Goal: Task Accomplishment & Management: Use online tool/utility

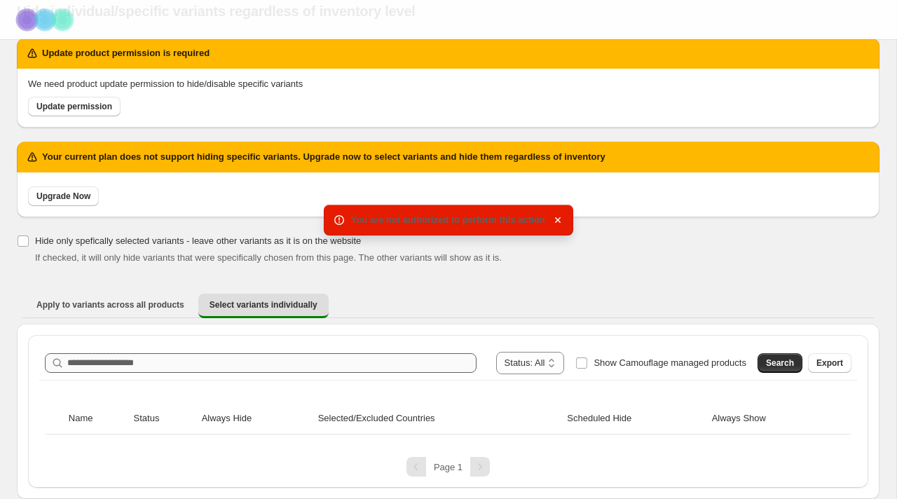
scroll to position [55, 0]
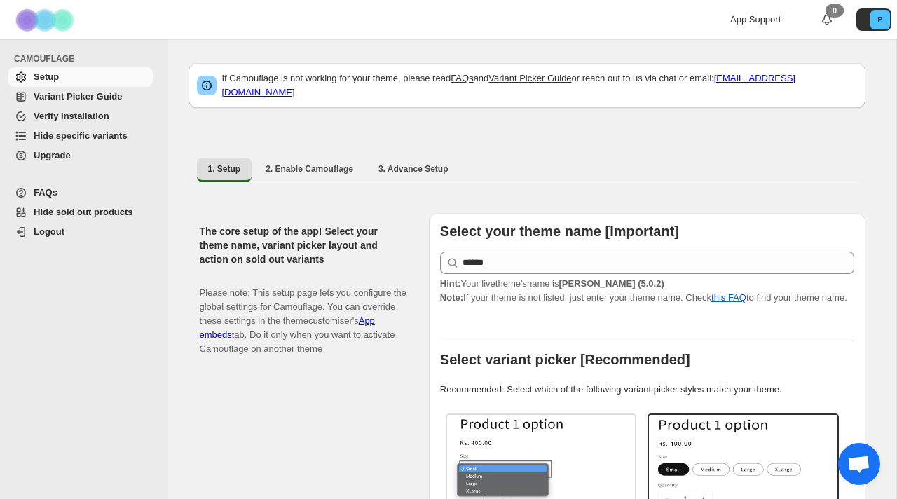
click at [69, 138] on span "Hide specific variants" at bounding box center [81, 135] width 94 height 11
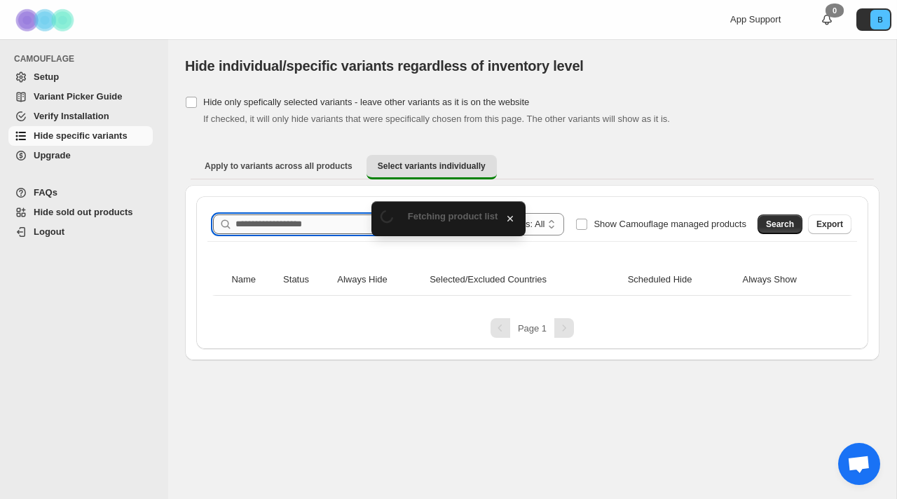
click at [319, 219] on input "Search product name" at bounding box center [356, 224] width 241 height 20
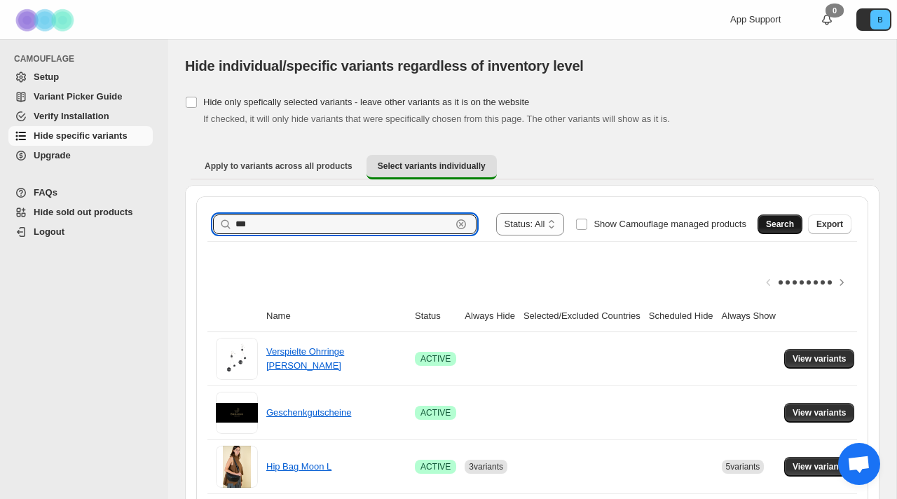
type input "***"
click at [788, 221] on span "Search" at bounding box center [780, 224] width 28 height 11
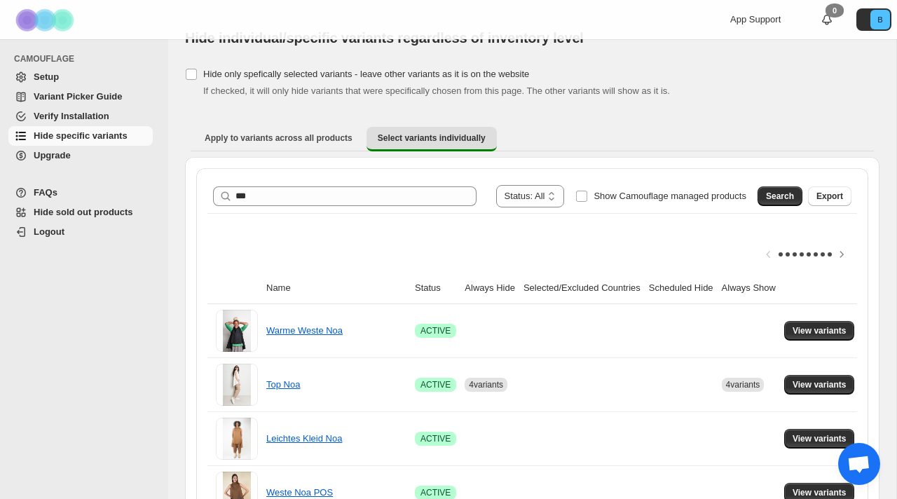
scroll to position [31, 0]
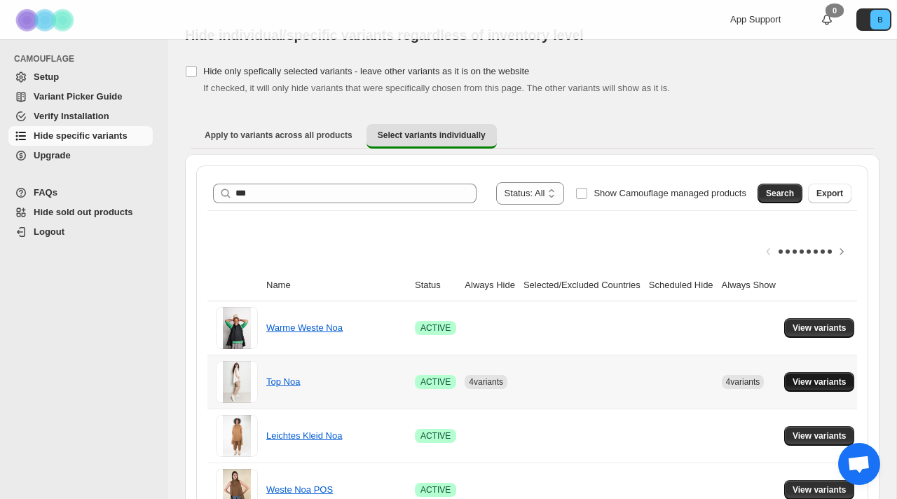
click at [825, 381] on span "View variants" at bounding box center [820, 381] width 54 height 11
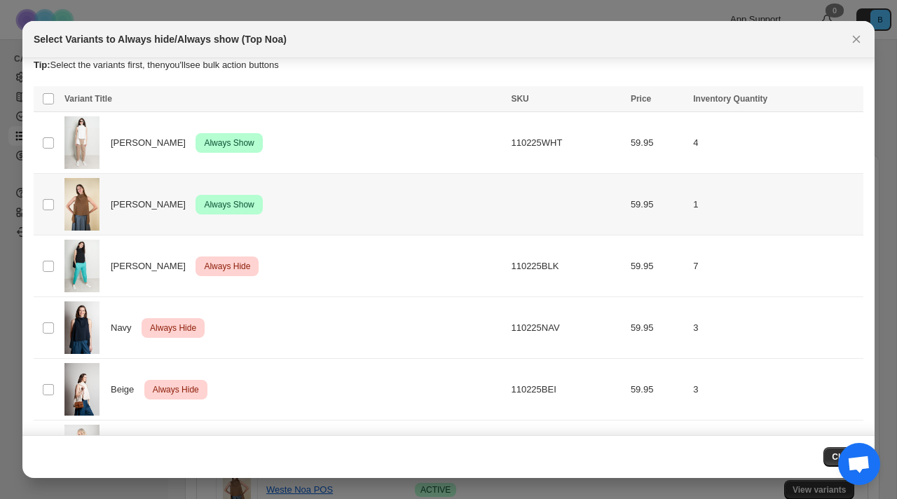
scroll to position [10, 0]
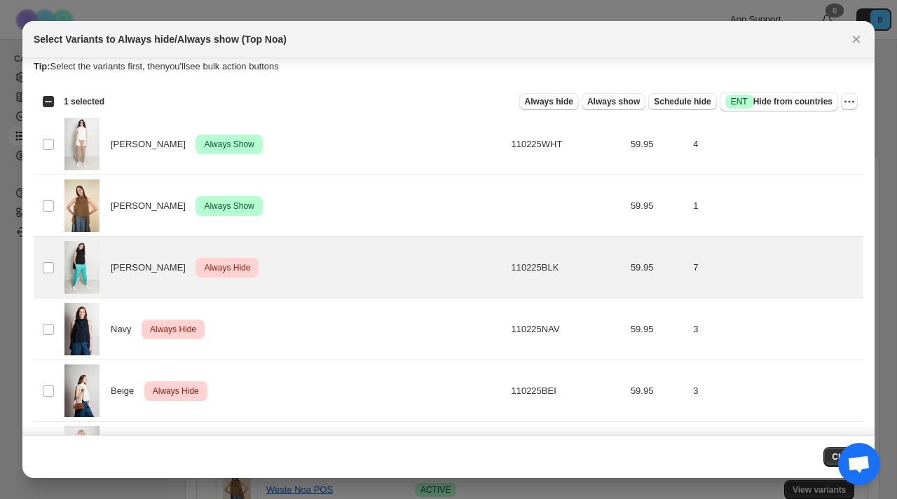
click at [566, 90] on div "Select all 8 product variants 1 selected Always hide Always show Schedule hide …" at bounding box center [449, 102] width 830 height 28
click at [606, 100] on span "Always show" at bounding box center [613, 101] width 53 height 11
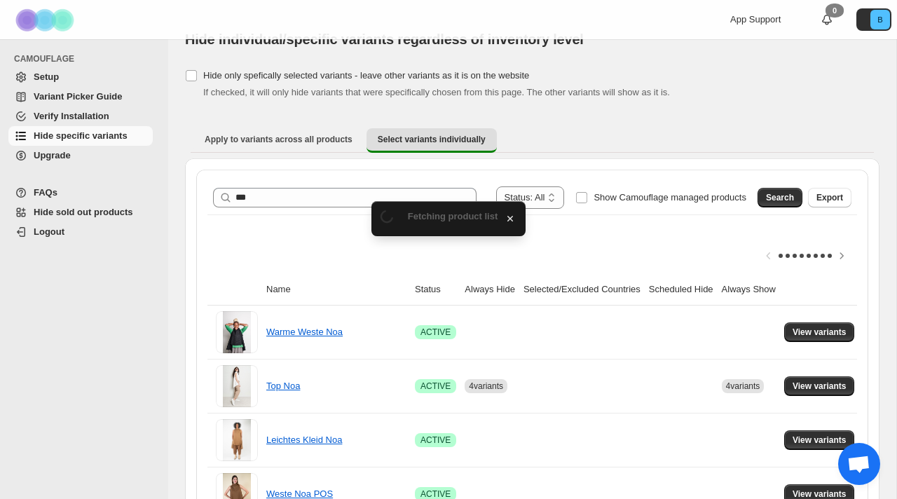
scroll to position [31, 0]
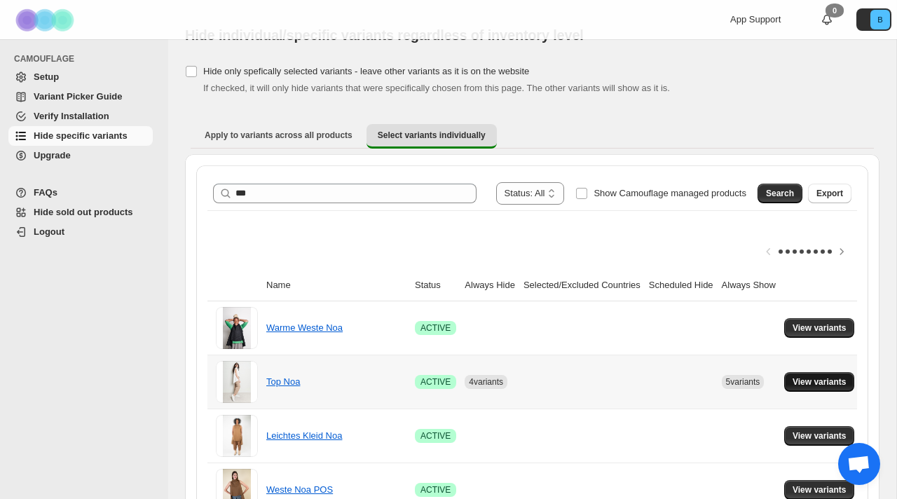
click at [825, 375] on button "View variants" at bounding box center [819, 382] width 71 height 20
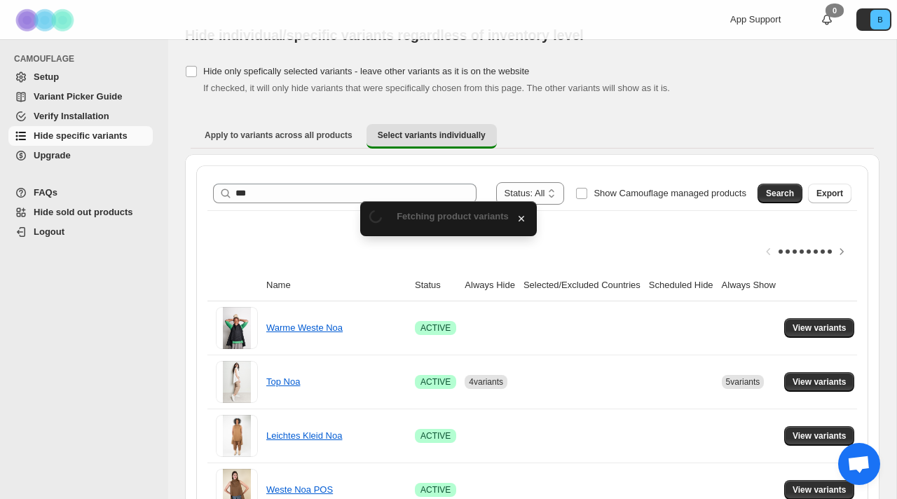
scroll to position [0, 0]
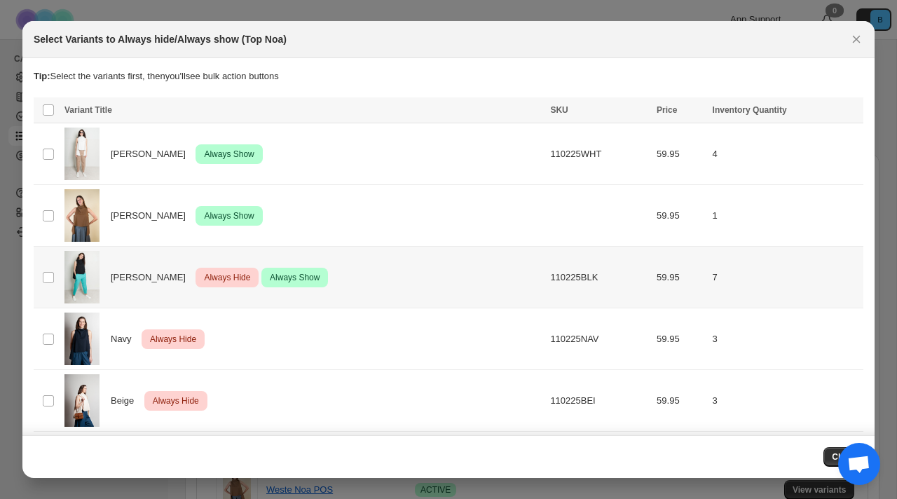
click at [310, 283] on div "Schwarz Critical Always Hide Success Always Show" at bounding box center [302, 277] width 477 height 53
click at [848, 115] on icon "More actions" at bounding box center [850, 111] width 14 height 14
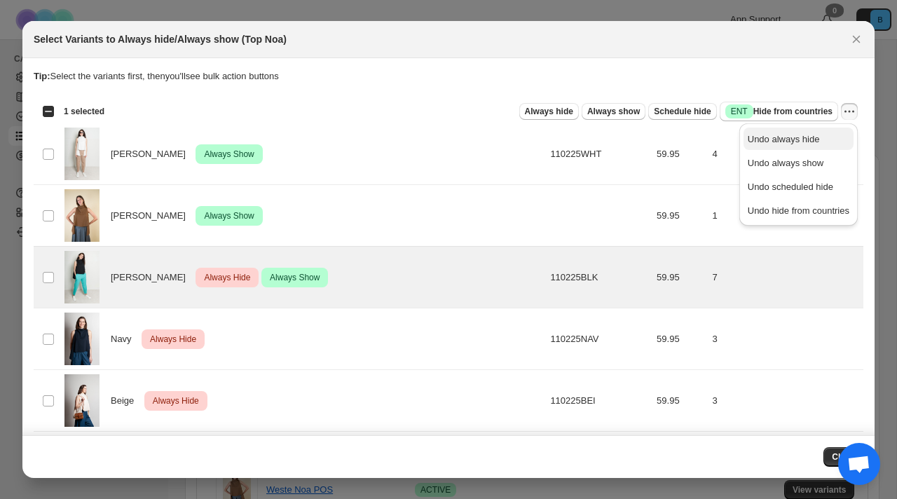
click at [824, 135] on span "Undo always hide" at bounding box center [799, 139] width 102 height 14
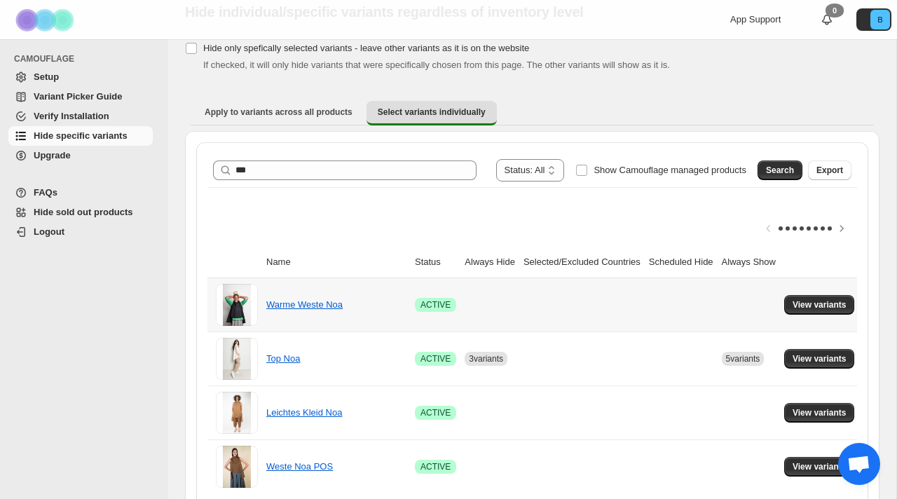
scroll to position [91, 0]
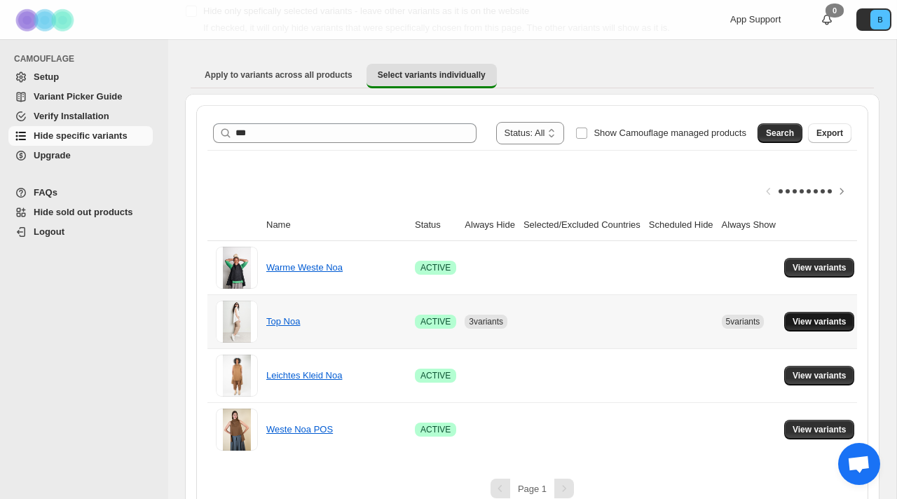
click at [842, 325] on span "View variants" at bounding box center [820, 321] width 54 height 11
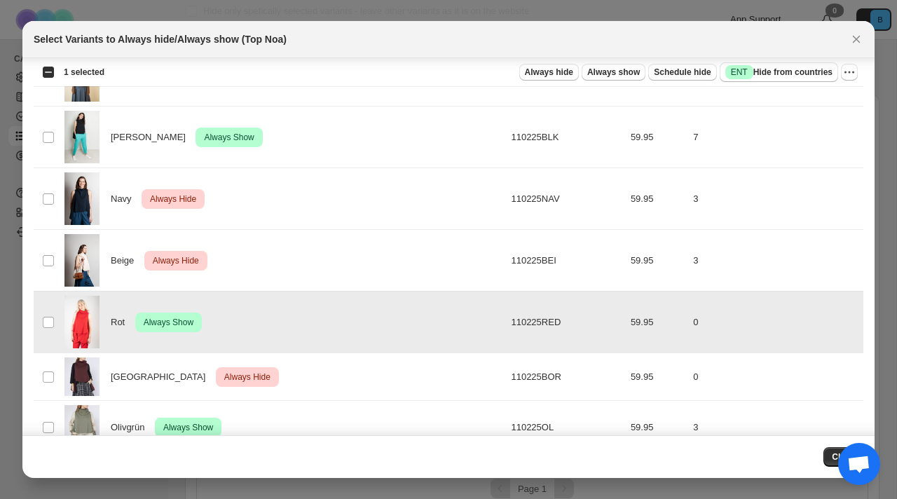
scroll to position [130, 0]
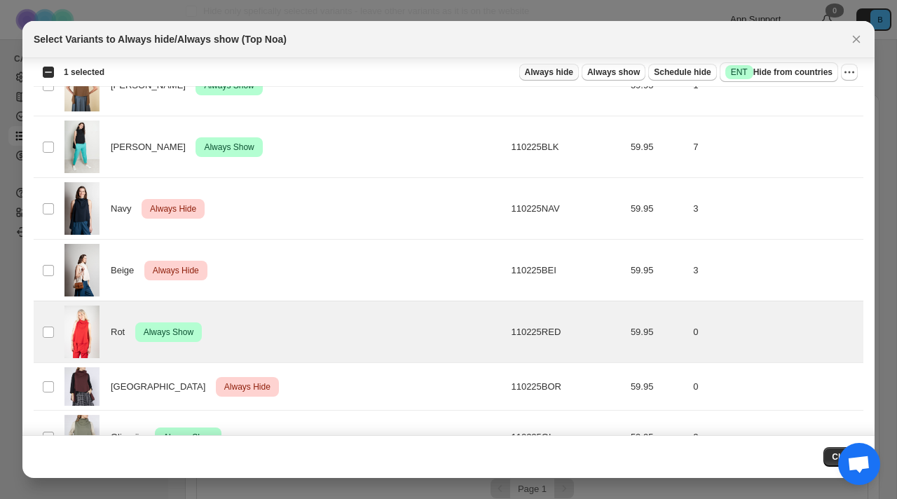
click at [547, 71] on span "Always hide" at bounding box center [549, 72] width 48 height 11
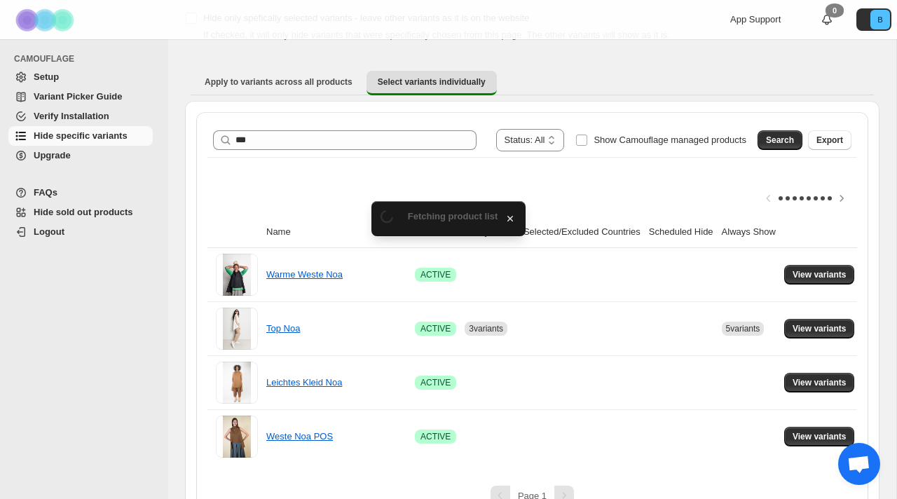
scroll to position [91, 0]
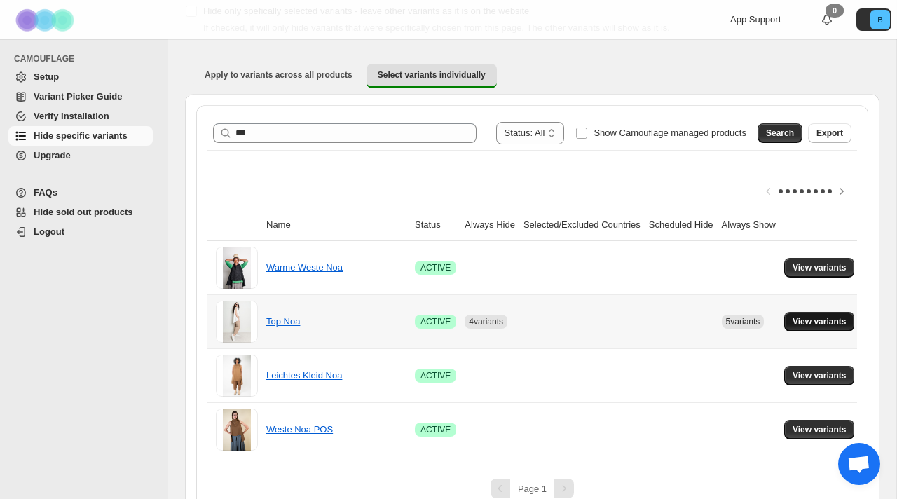
click at [834, 322] on span "View variants" at bounding box center [820, 321] width 54 height 11
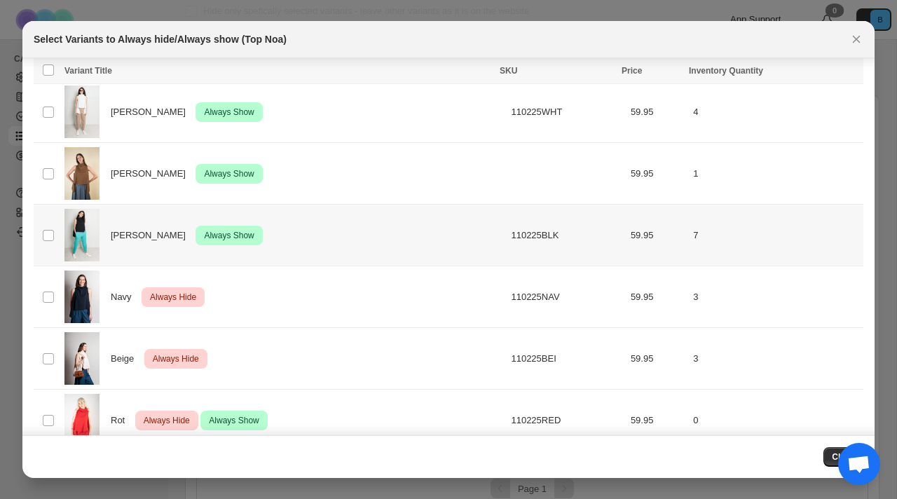
scroll to position [43, 0]
